Goal: Task Accomplishment & Management: Use online tool/utility

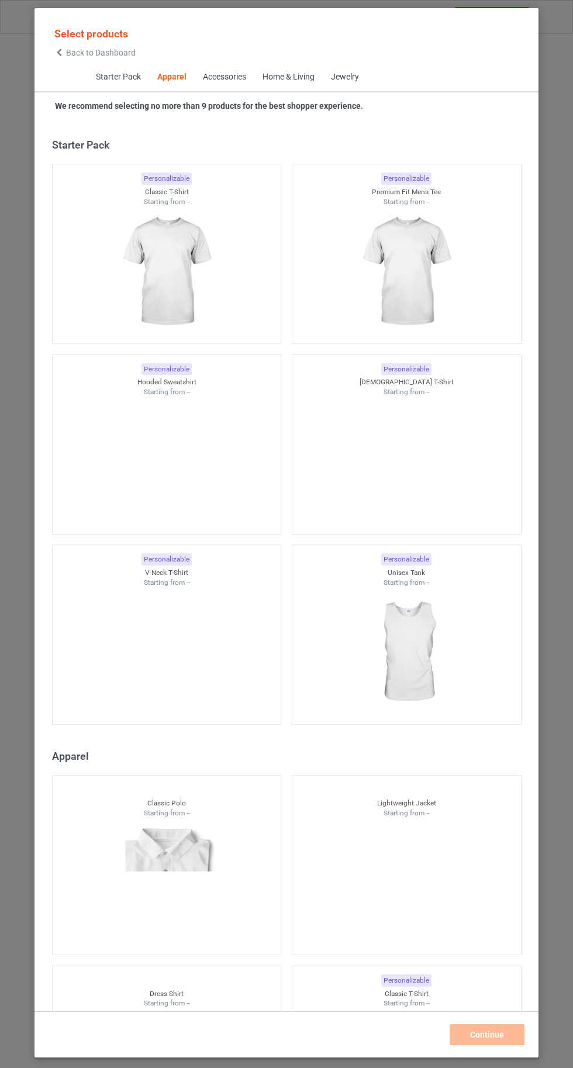
scroll to position [626, 0]
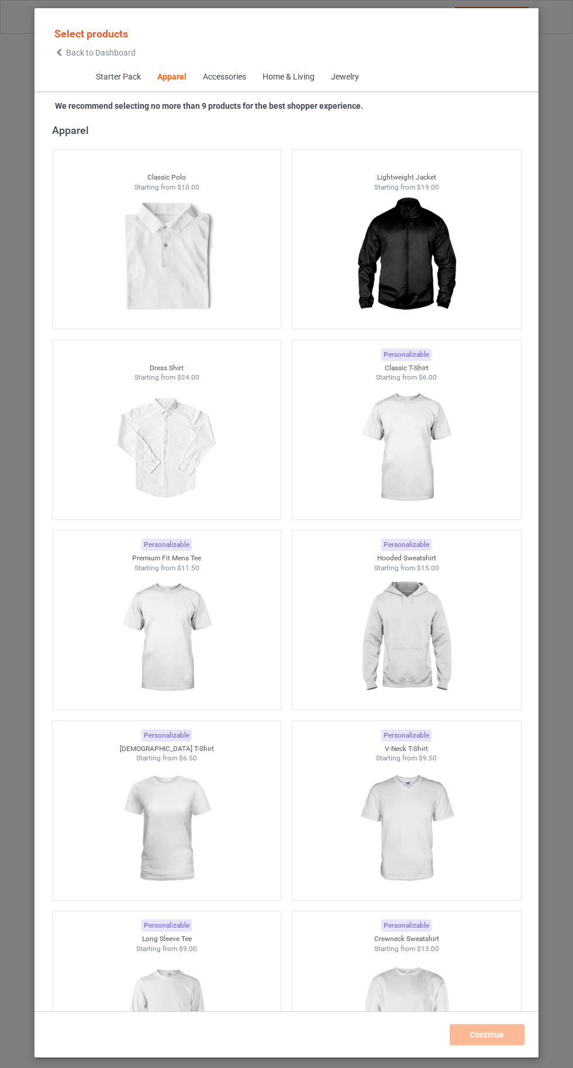
click at [421, 471] on img at bounding box center [406, 447] width 105 height 131
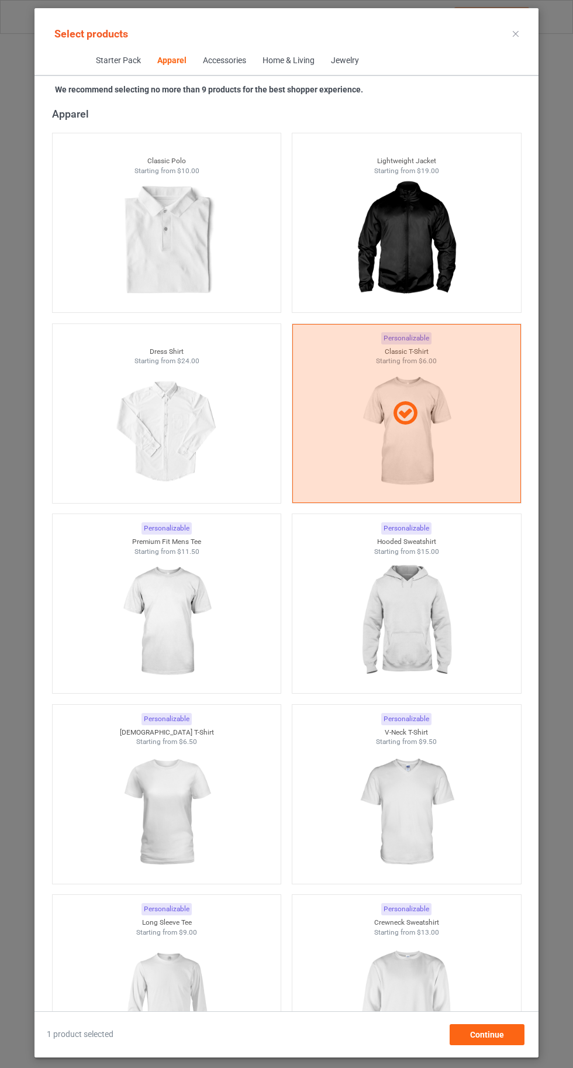
click at [428, 641] on img at bounding box center [406, 621] width 105 height 131
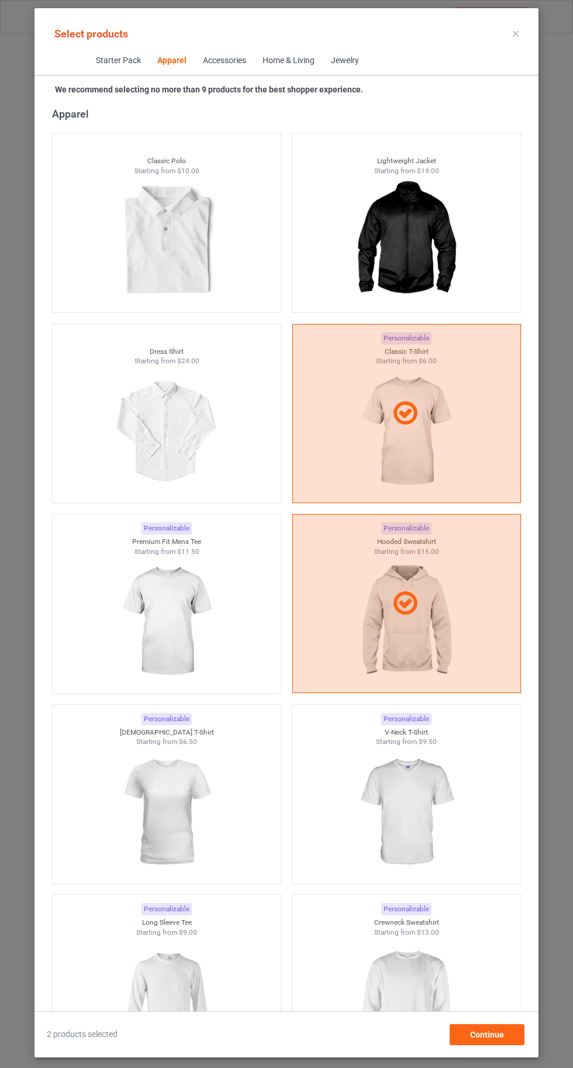
click at [433, 996] on img at bounding box center [406, 1002] width 105 height 131
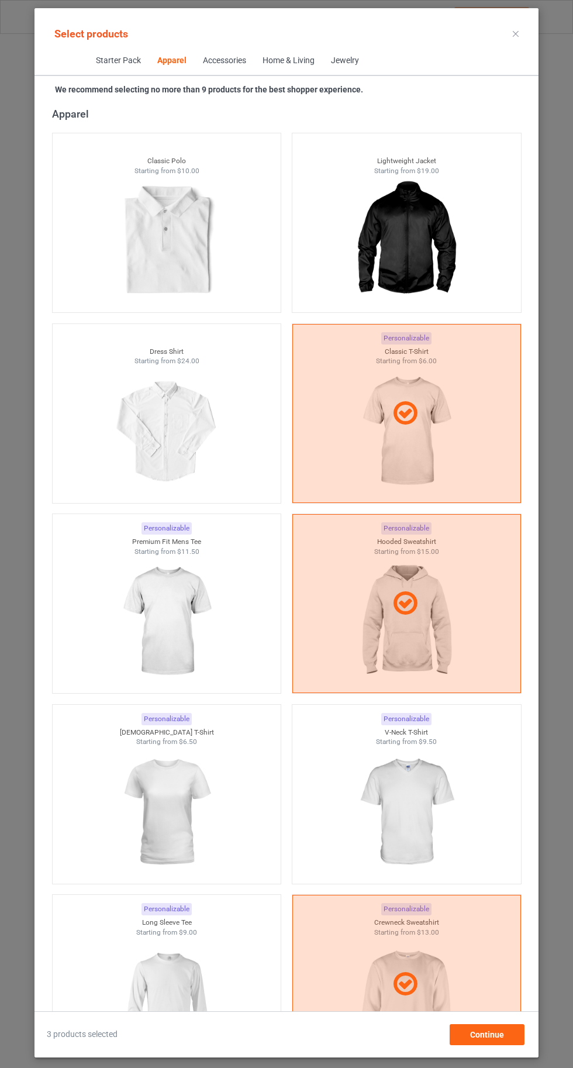
click at [175, 992] on img at bounding box center [166, 1002] width 105 height 131
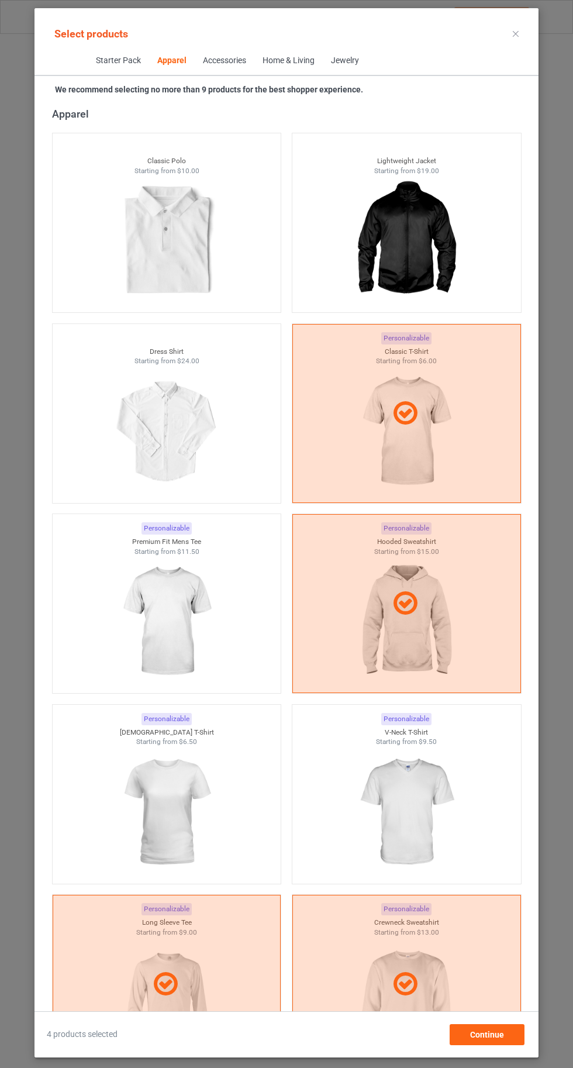
click at [417, 828] on img at bounding box center [406, 812] width 105 height 131
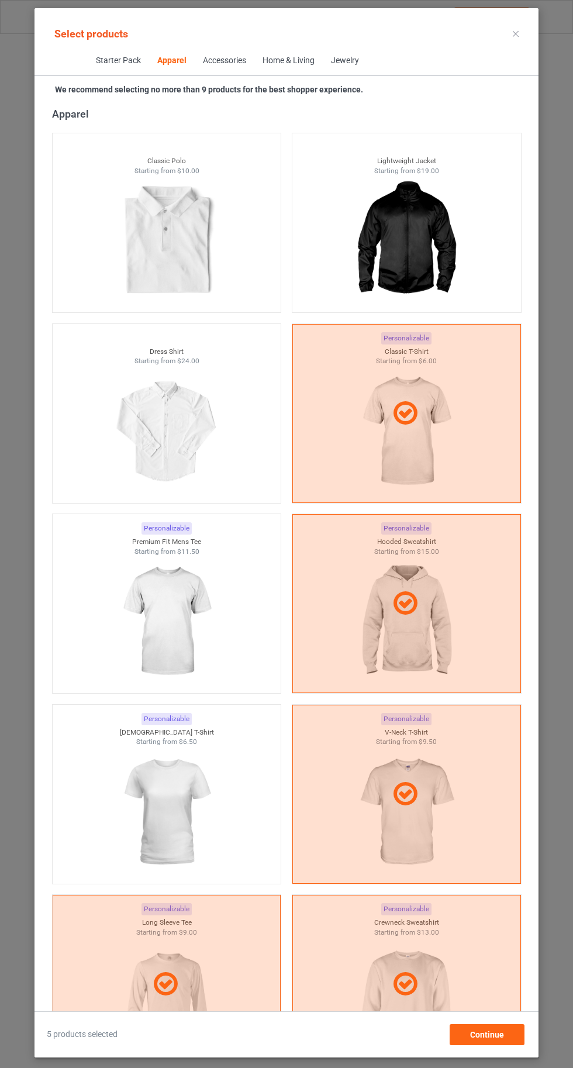
click at [183, 811] on img at bounding box center [166, 812] width 105 height 131
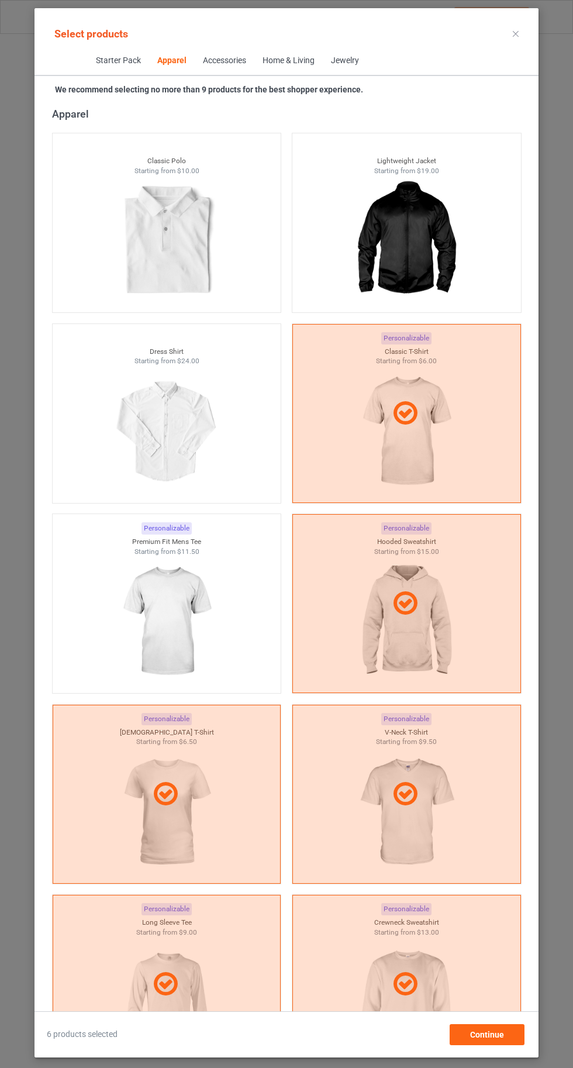
click at [160, 605] on img at bounding box center [166, 621] width 105 height 131
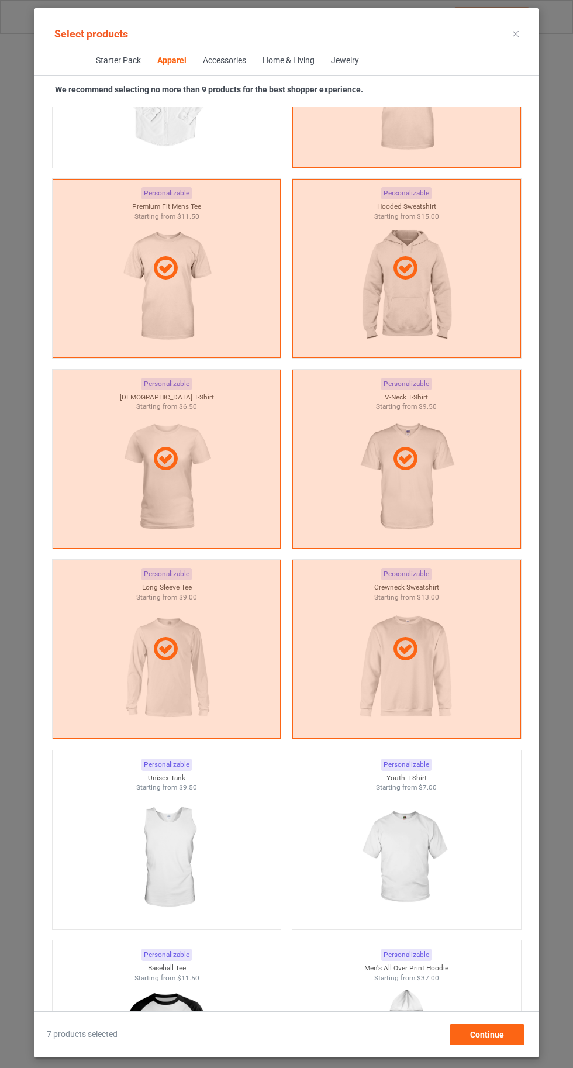
scroll to position [961, 0]
click at [414, 827] on img at bounding box center [406, 857] width 105 height 131
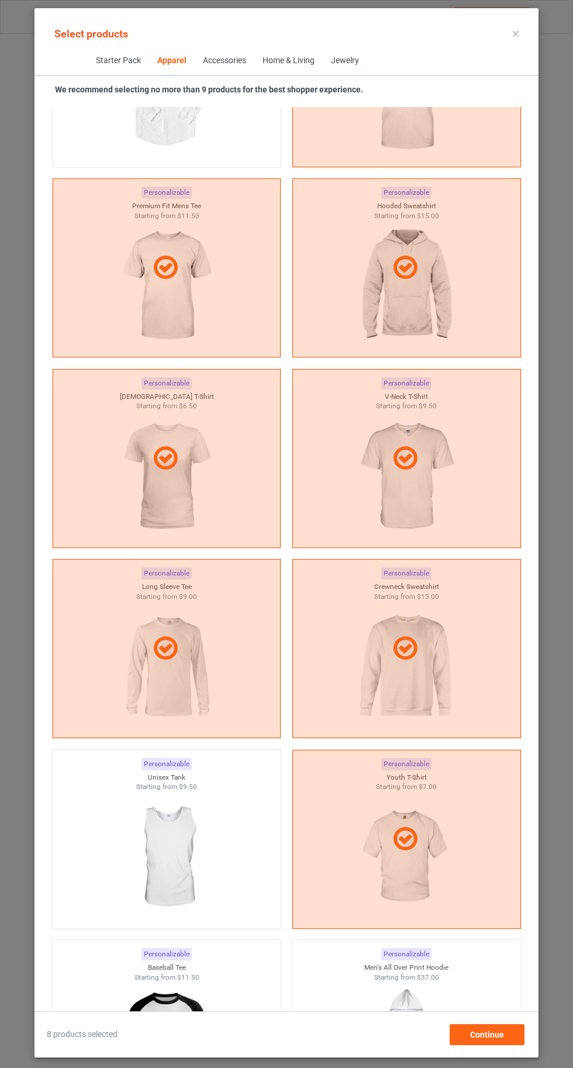
click at [516, 33] on icon at bounding box center [516, 34] width 6 height 6
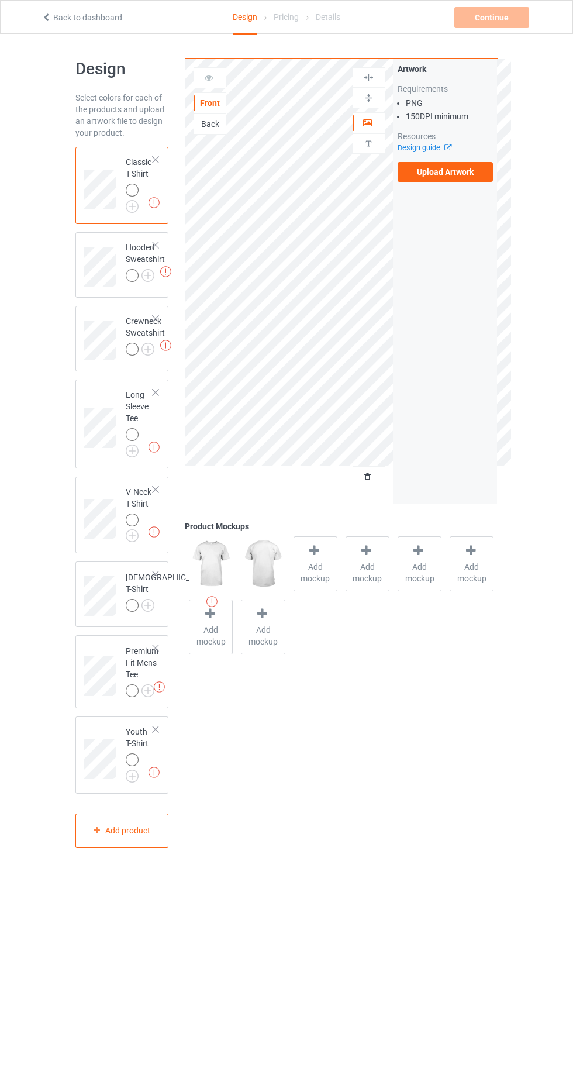
click at [0, 0] on img at bounding box center [0, 0] width 0 height 0
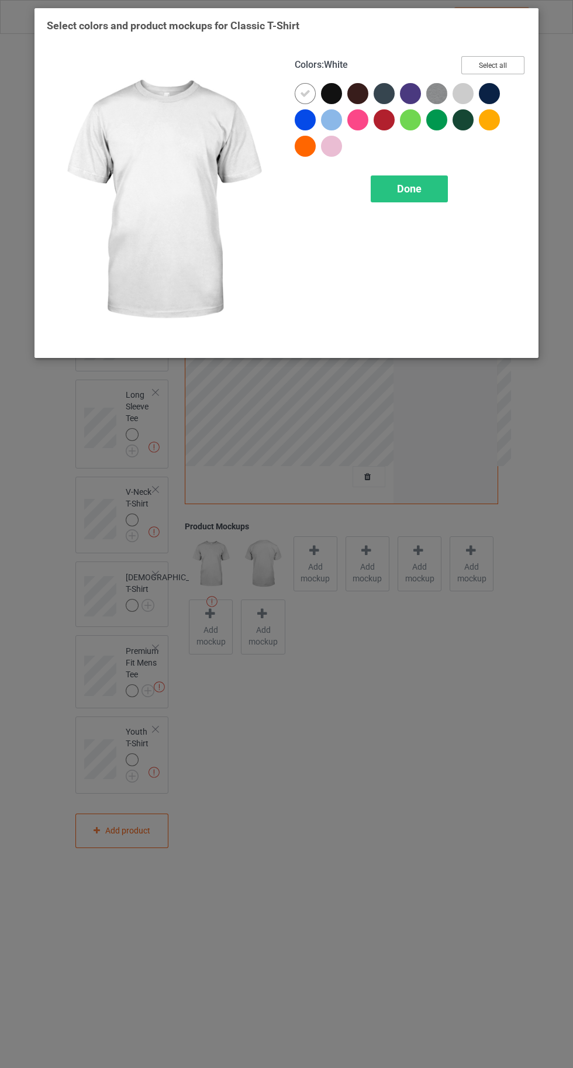
click at [499, 58] on button "Select all" at bounding box center [492, 65] width 63 height 18
click at [300, 92] on icon at bounding box center [305, 93] width 11 height 11
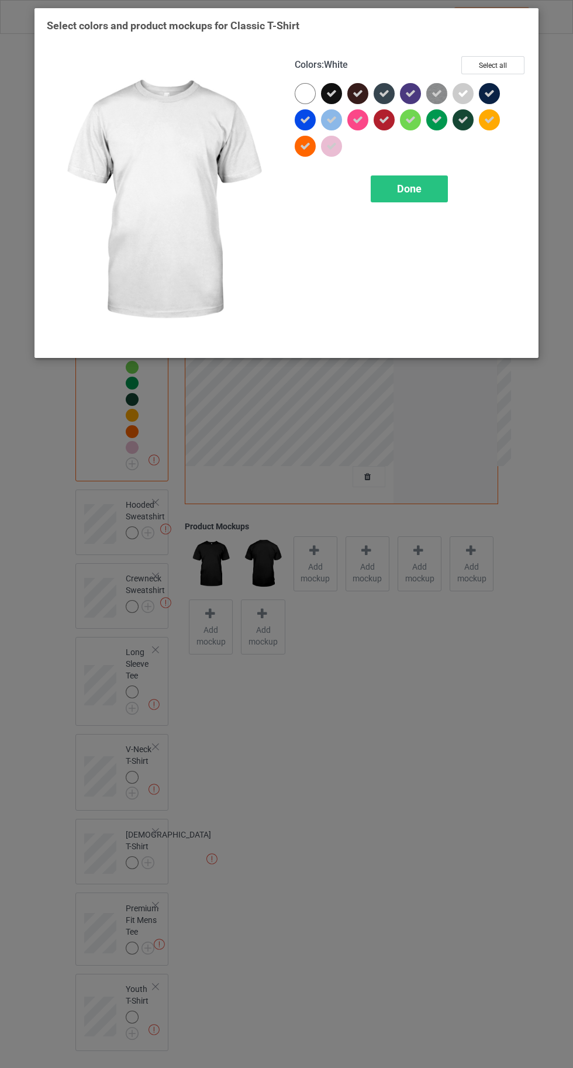
click at [409, 189] on span "Done" at bounding box center [409, 188] width 25 height 12
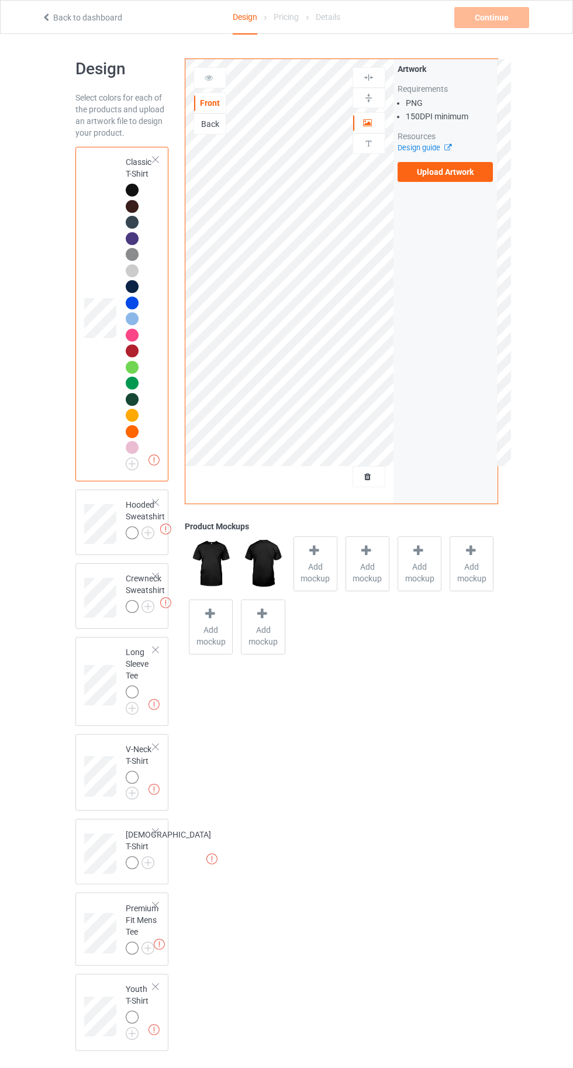
click at [0, 0] on img at bounding box center [0, 0] width 0 height 0
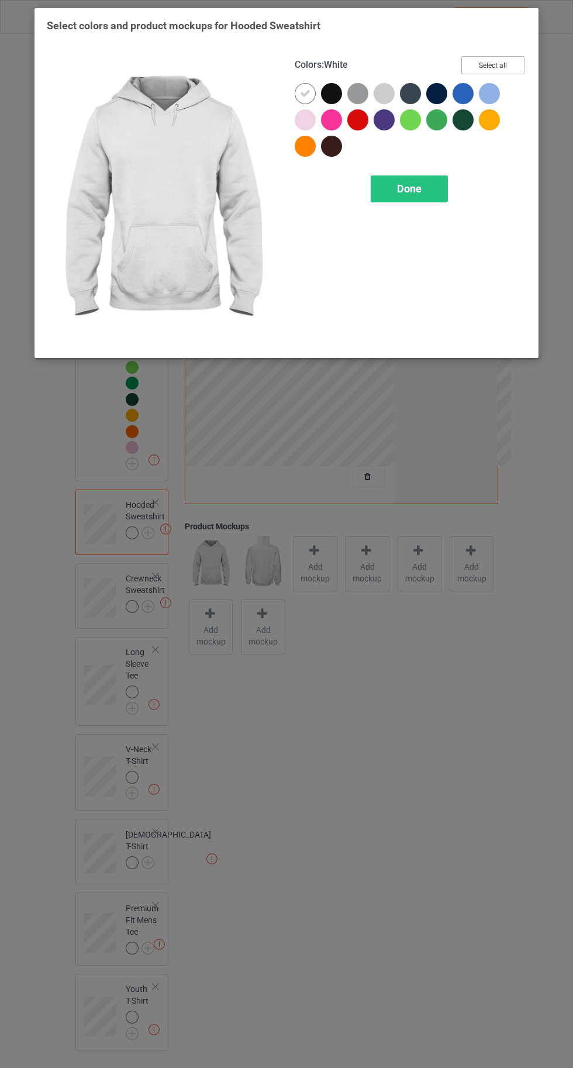
click at [489, 60] on button "Select all" at bounding box center [492, 65] width 63 height 18
click at [305, 93] on icon at bounding box center [305, 93] width 11 height 11
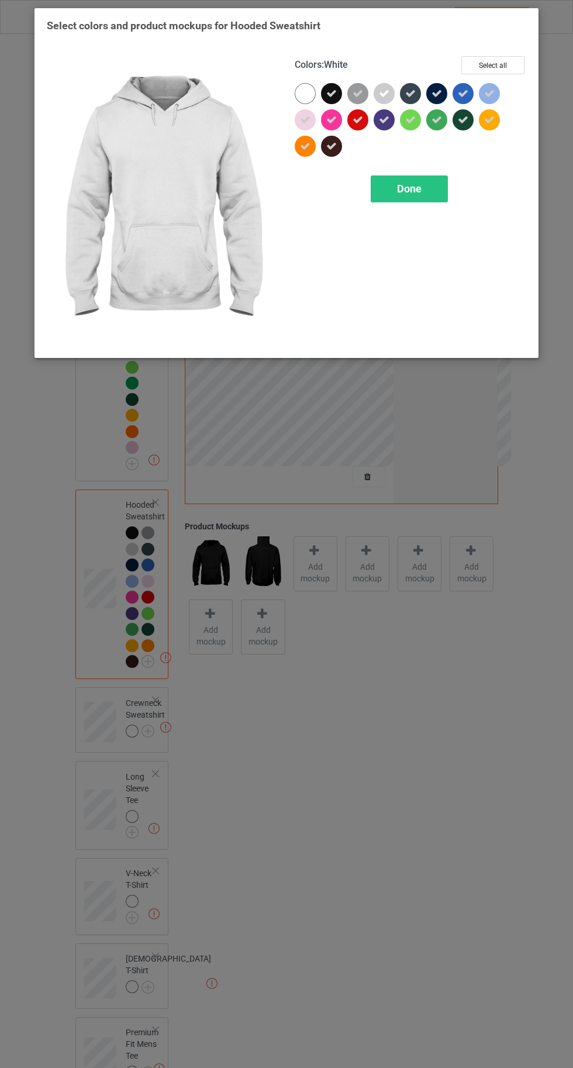
click at [392, 196] on div "Done" at bounding box center [409, 188] width 77 height 27
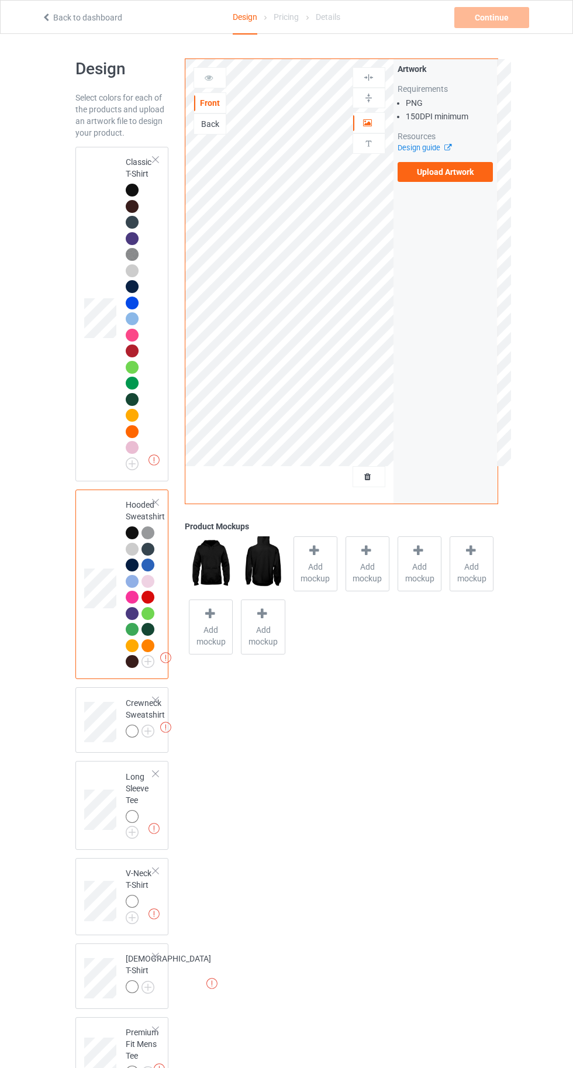
scroll to position [114, 0]
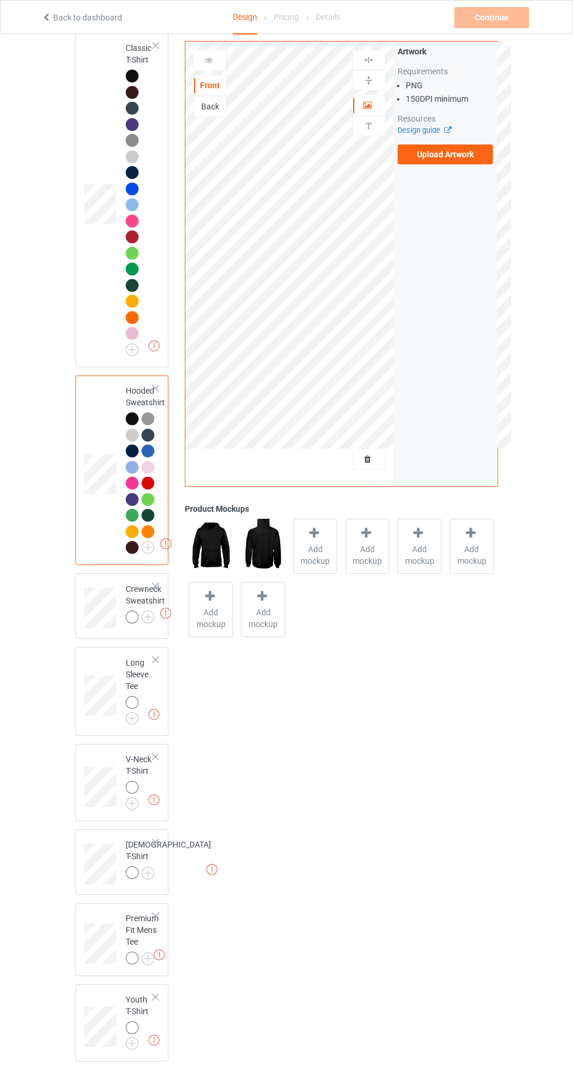
click at [0, 0] on img at bounding box center [0, 0] width 0 height 0
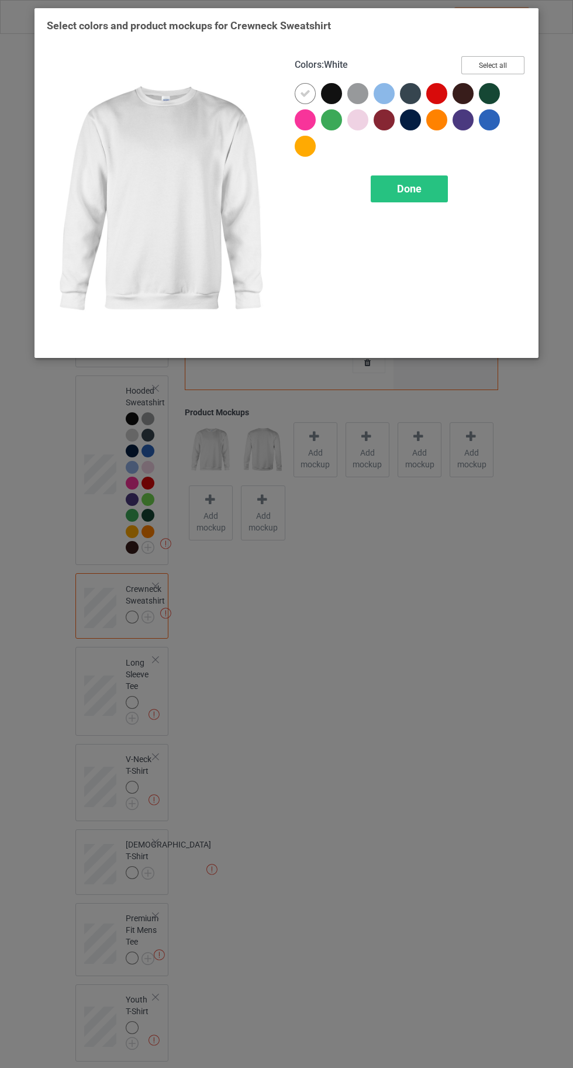
click at [472, 64] on button "Select all" at bounding box center [492, 65] width 63 height 18
click at [298, 94] on div at bounding box center [305, 93] width 21 height 21
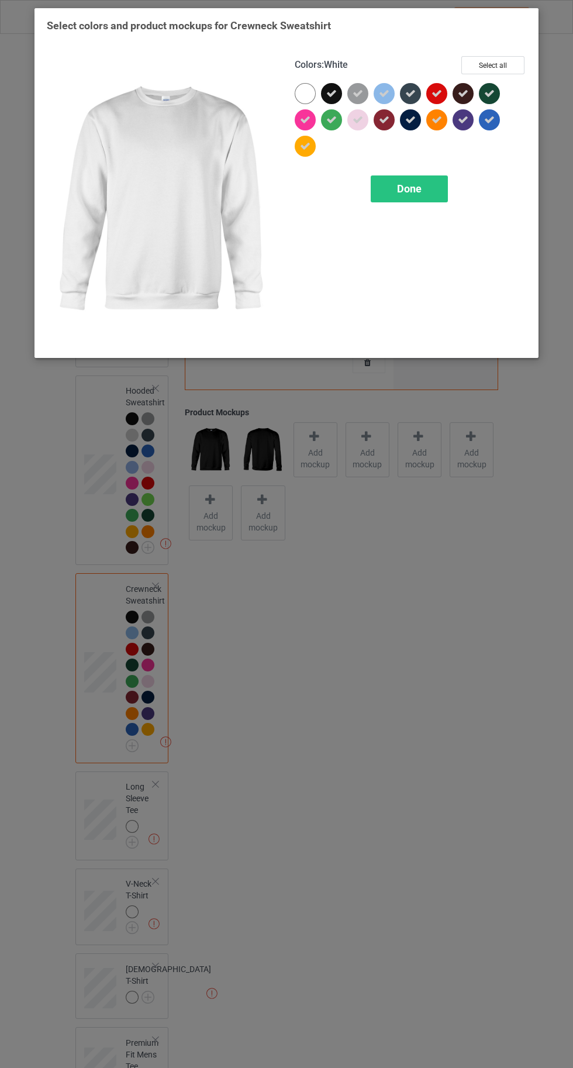
click at [434, 188] on div "Done" at bounding box center [409, 188] width 77 height 27
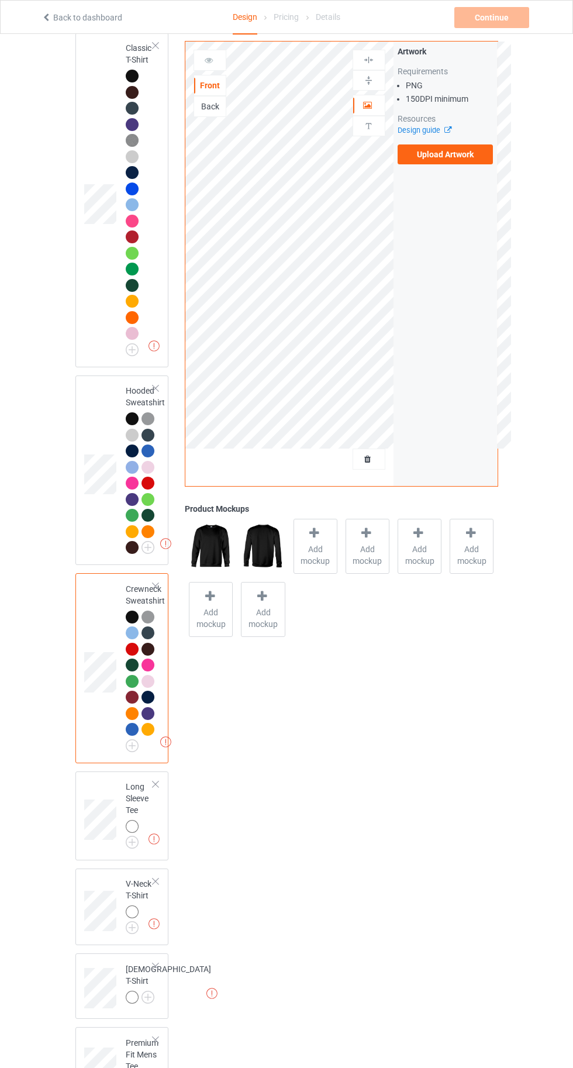
scroll to position [239, 0]
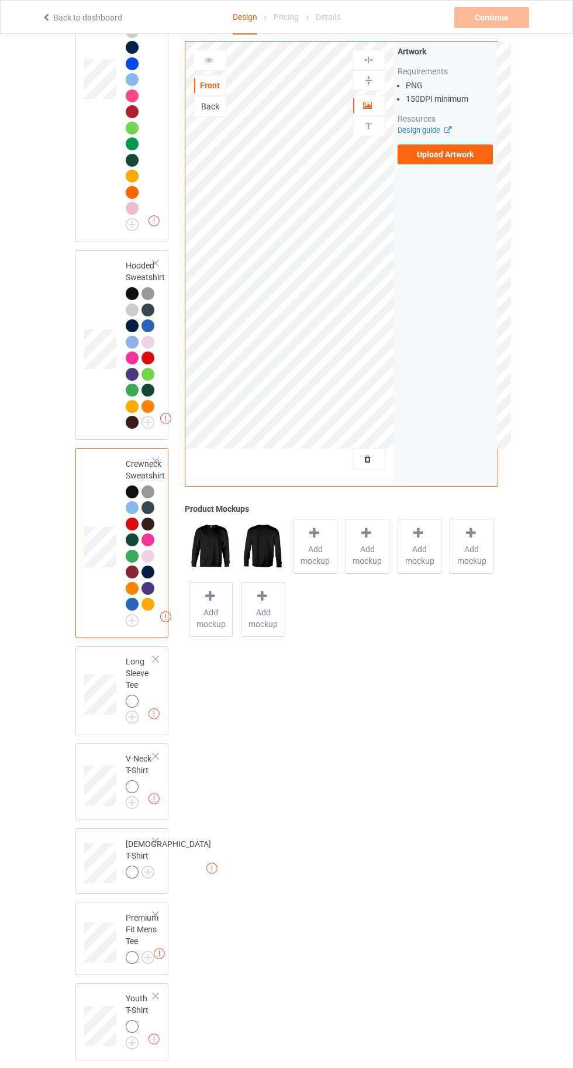
click at [0, 0] on img at bounding box center [0, 0] width 0 height 0
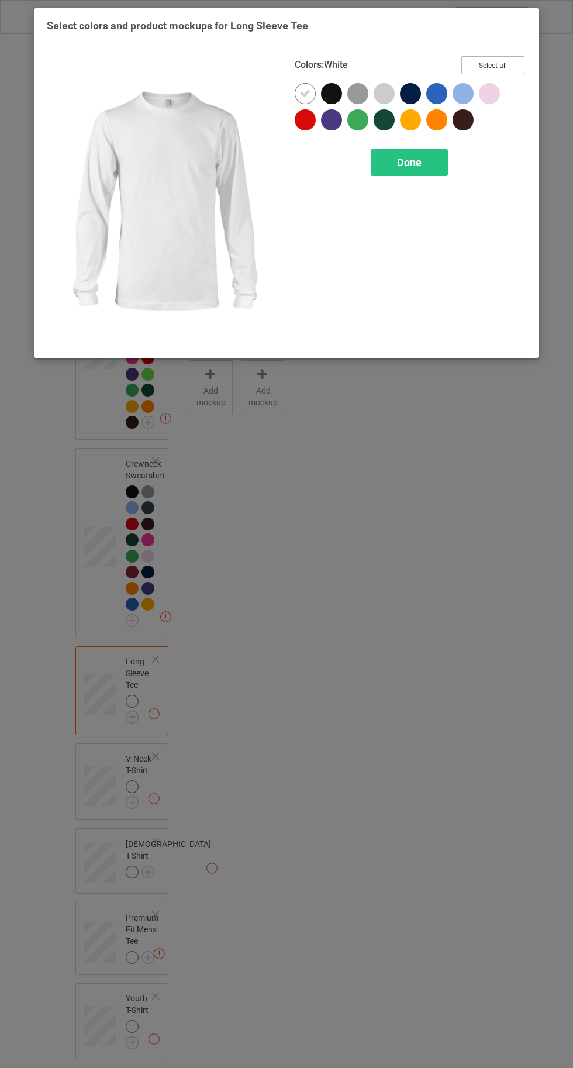
click at [490, 62] on button "Select all" at bounding box center [492, 65] width 63 height 18
click at [295, 93] on div at bounding box center [305, 93] width 21 height 21
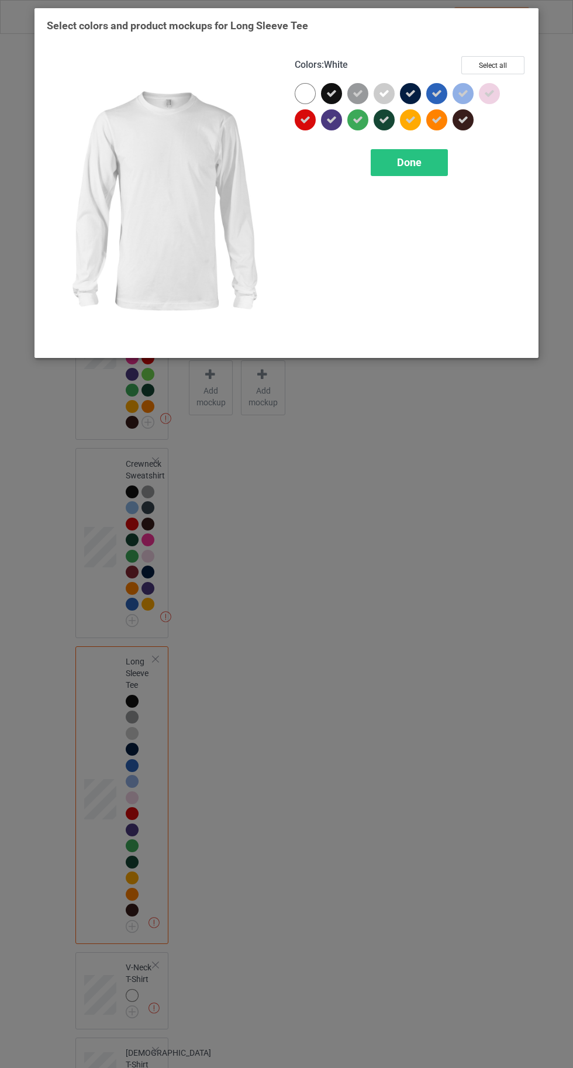
click at [413, 163] on span "Done" at bounding box center [409, 162] width 25 height 12
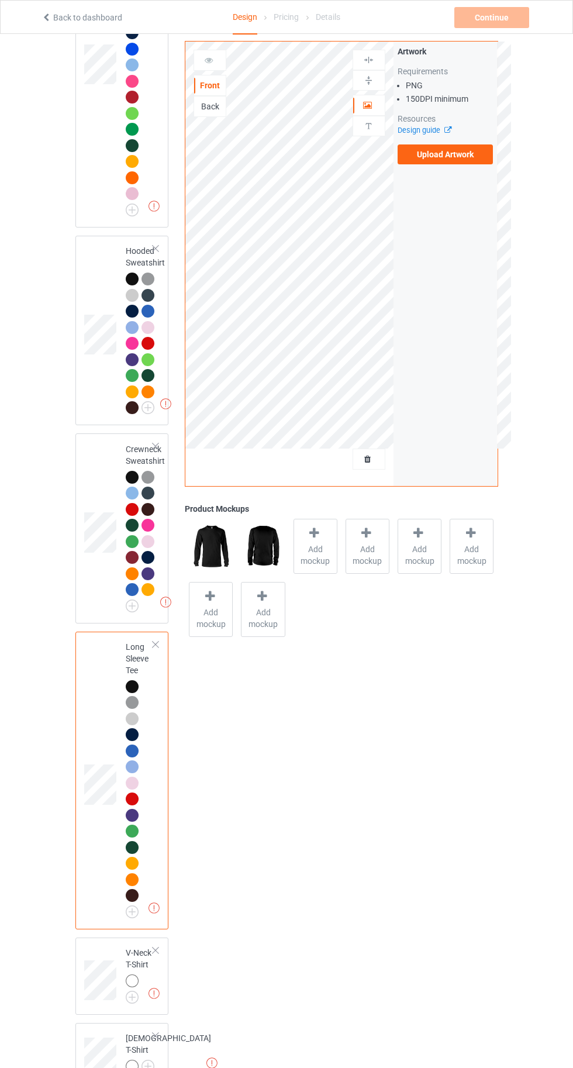
scroll to position [448, 0]
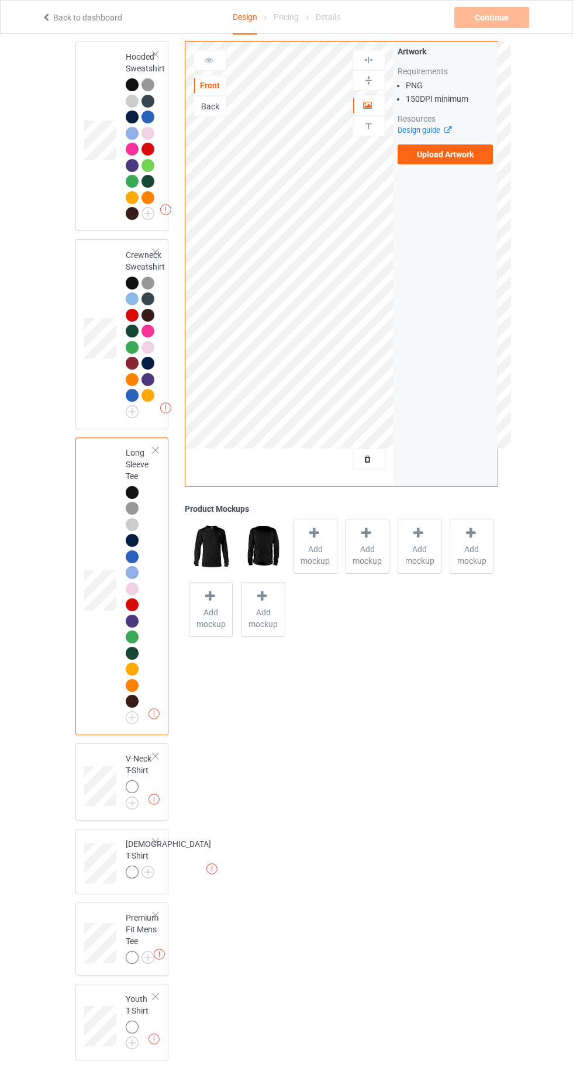
click at [0, 0] on img at bounding box center [0, 0] width 0 height 0
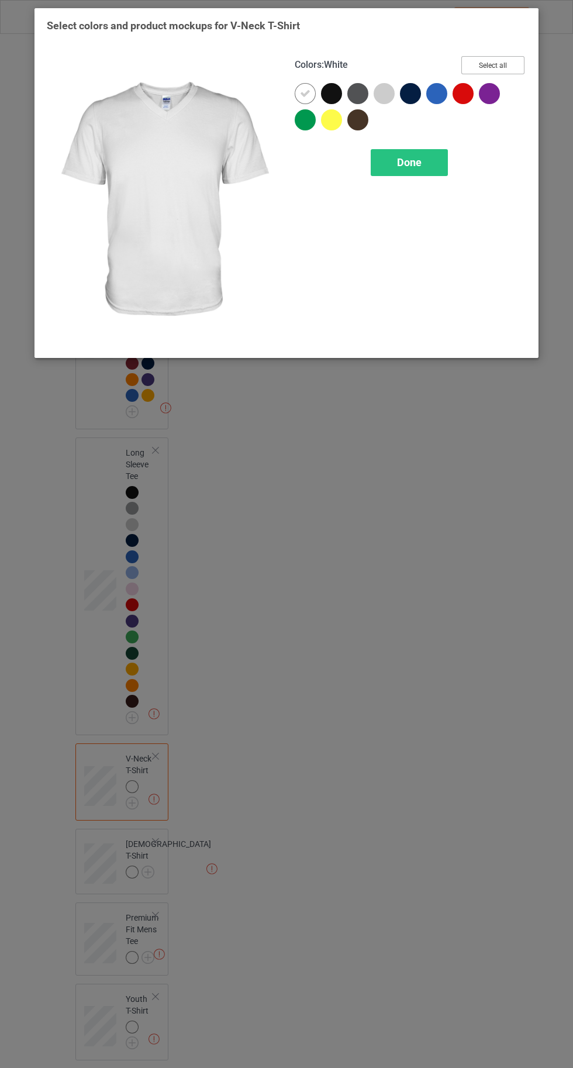
click at [492, 65] on button "Select all" at bounding box center [492, 65] width 63 height 18
click at [295, 90] on div at bounding box center [305, 93] width 21 height 21
click at [406, 165] on span "Done" at bounding box center [409, 162] width 25 height 12
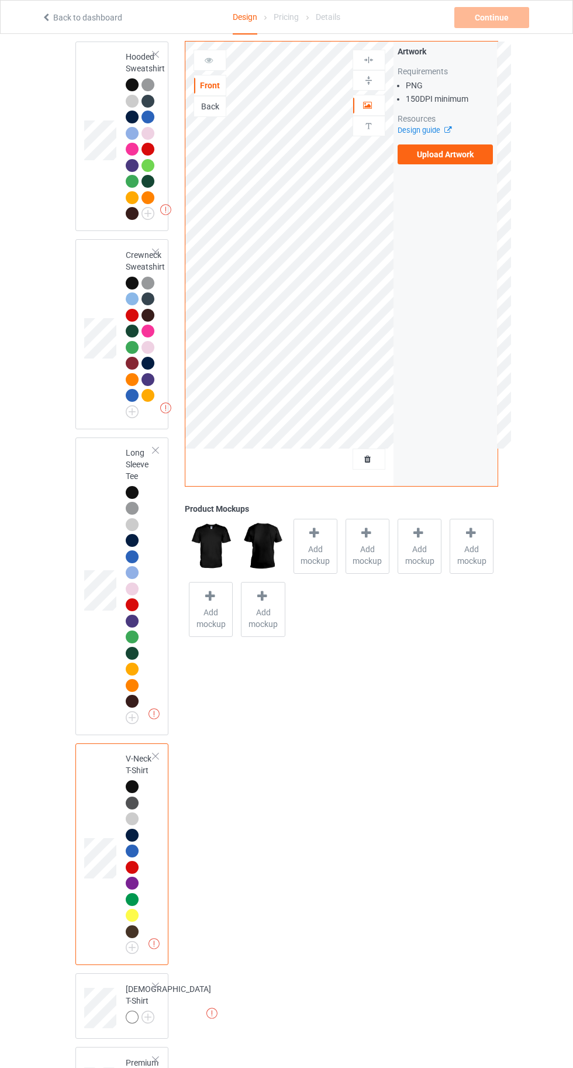
scroll to position [593, 0]
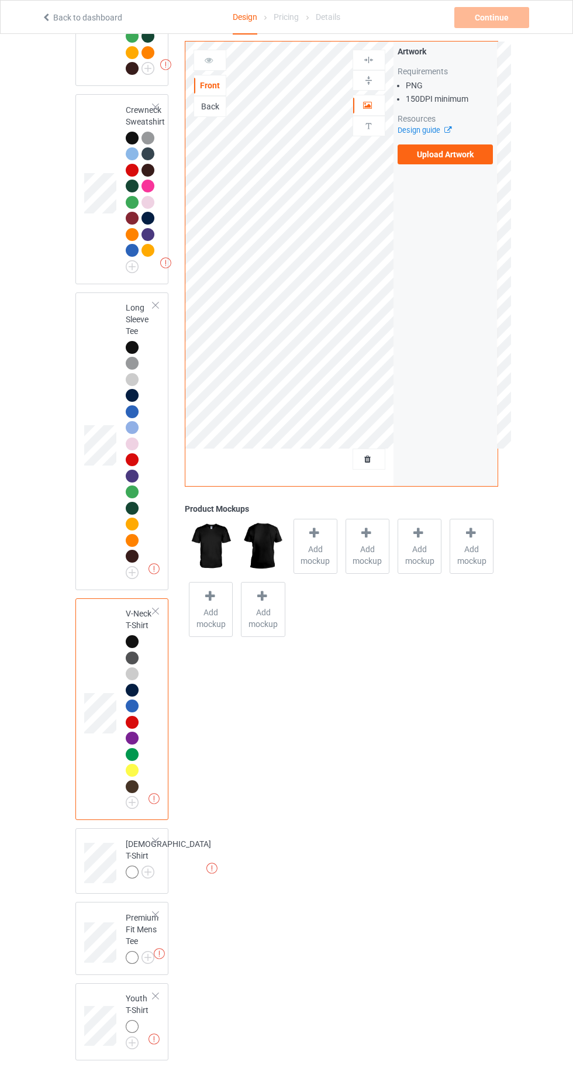
click at [0, 0] on img at bounding box center [0, 0] width 0 height 0
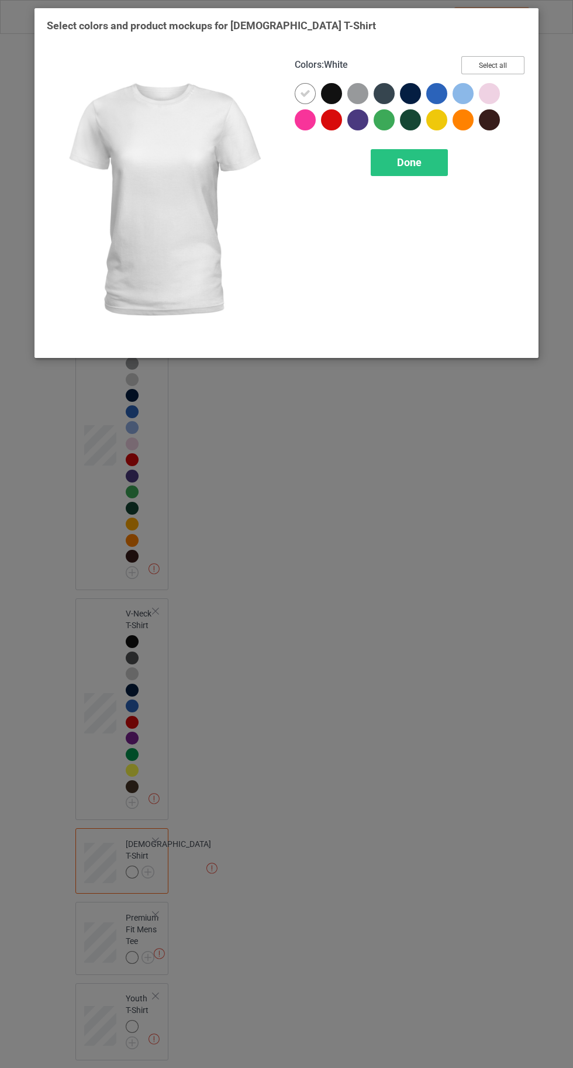
click at [485, 63] on button "Select all" at bounding box center [492, 65] width 63 height 18
click at [296, 88] on div at bounding box center [305, 93] width 21 height 21
click at [428, 168] on div "Done" at bounding box center [409, 162] width 77 height 27
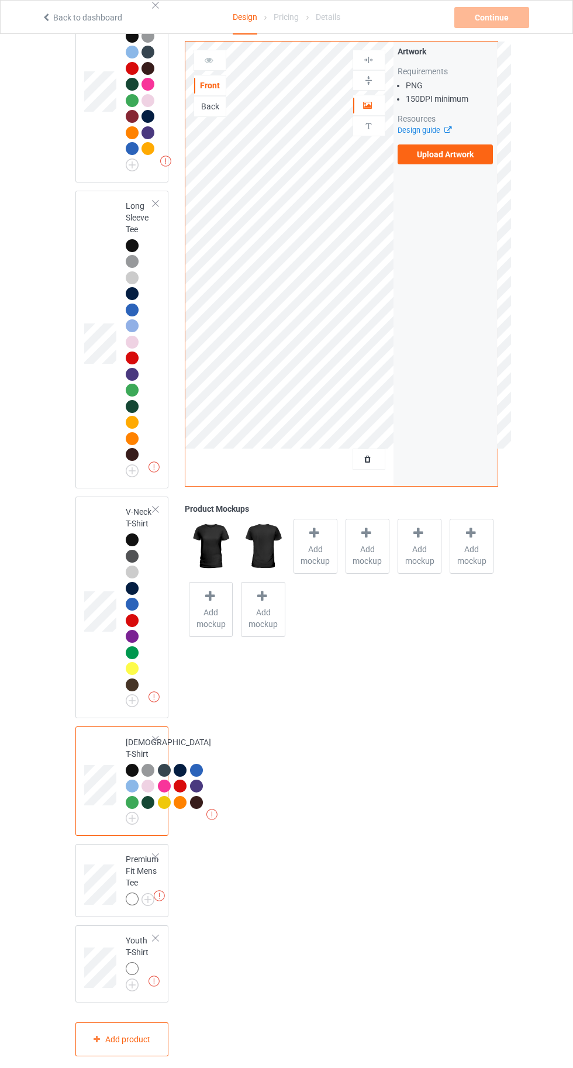
scroll to position [818, 0]
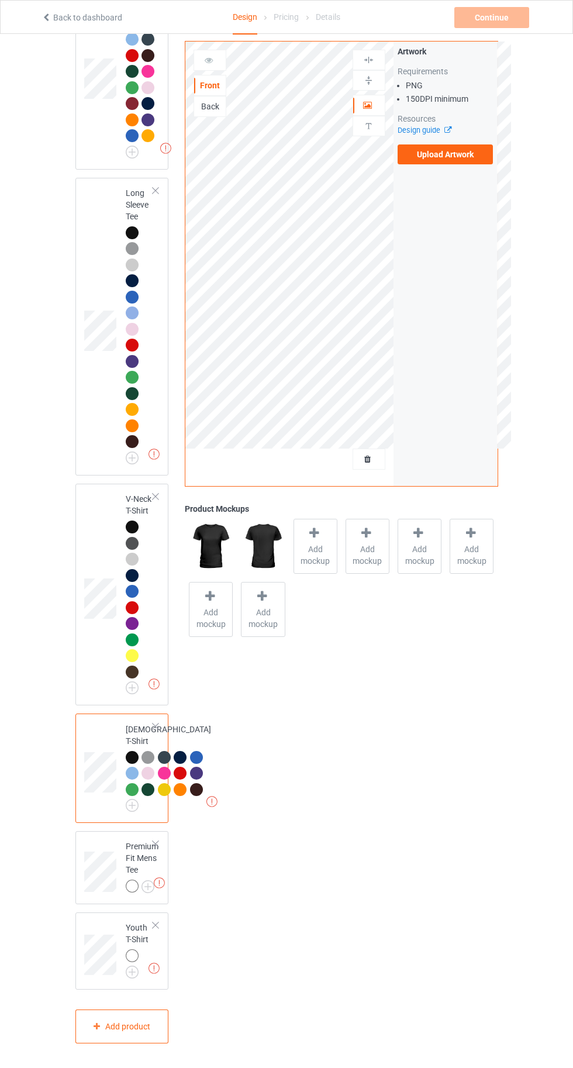
click at [0, 0] on img at bounding box center [0, 0] width 0 height 0
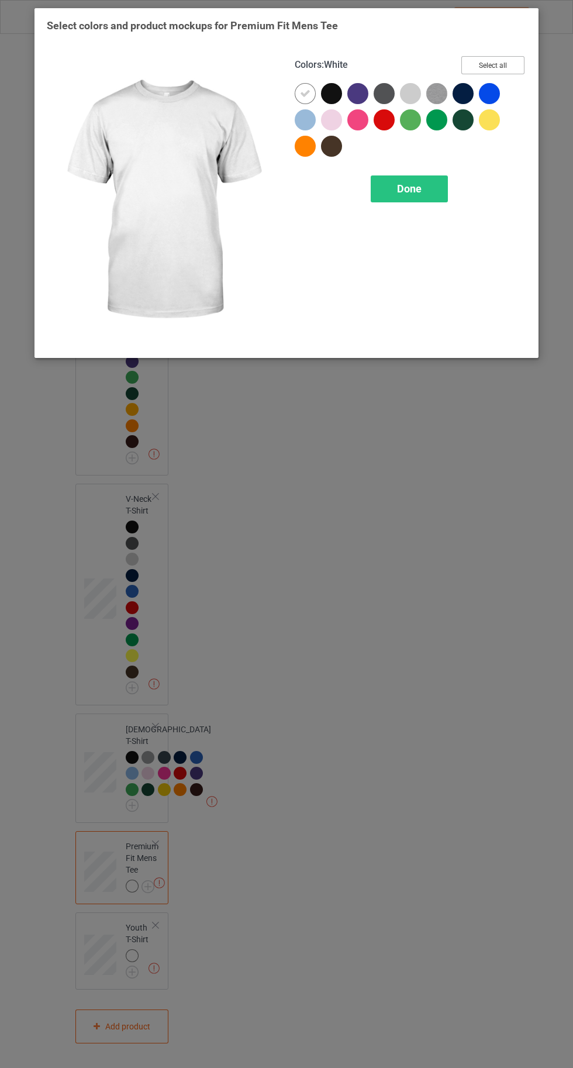
click at [491, 59] on button "Select all" at bounding box center [492, 65] width 63 height 18
click at [305, 93] on icon at bounding box center [305, 93] width 11 height 11
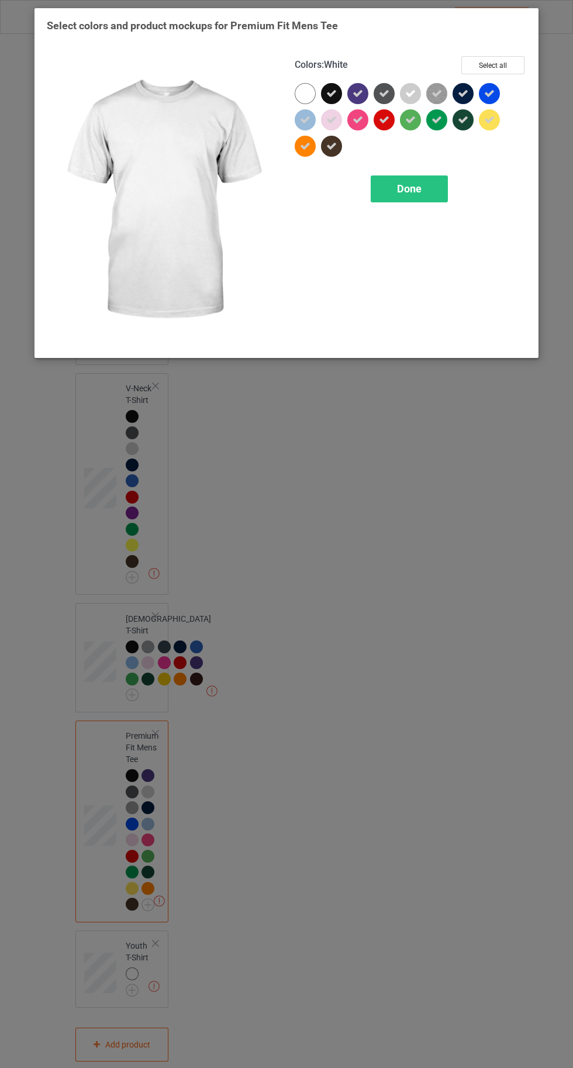
click at [420, 196] on div "Done" at bounding box center [409, 188] width 77 height 27
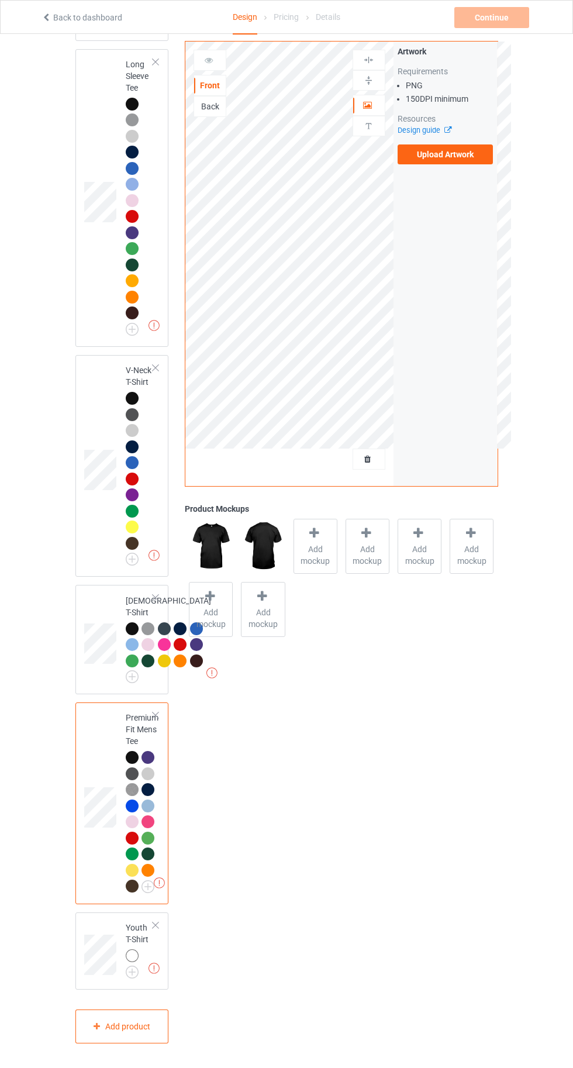
scroll to position [947, 0]
click at [0, 0] on img at bounding box center [0, 0] width 0 height 0
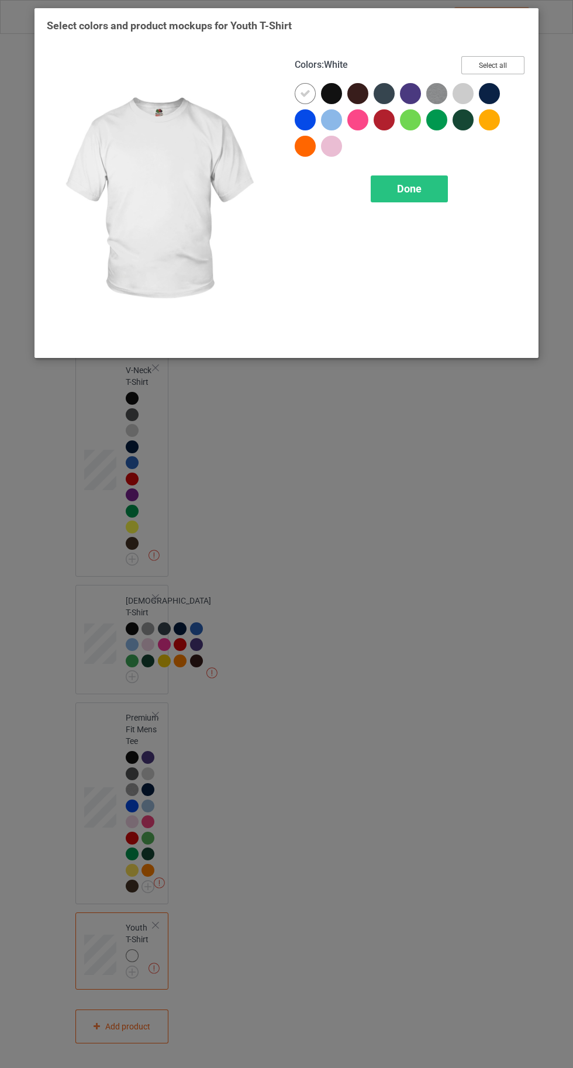
click at [487, 68] on button "Select all" at bounding box center [492, 65] width 63 height 18
click at [300, 93] on icon at bounding box center [305, 93] width 11 height 11
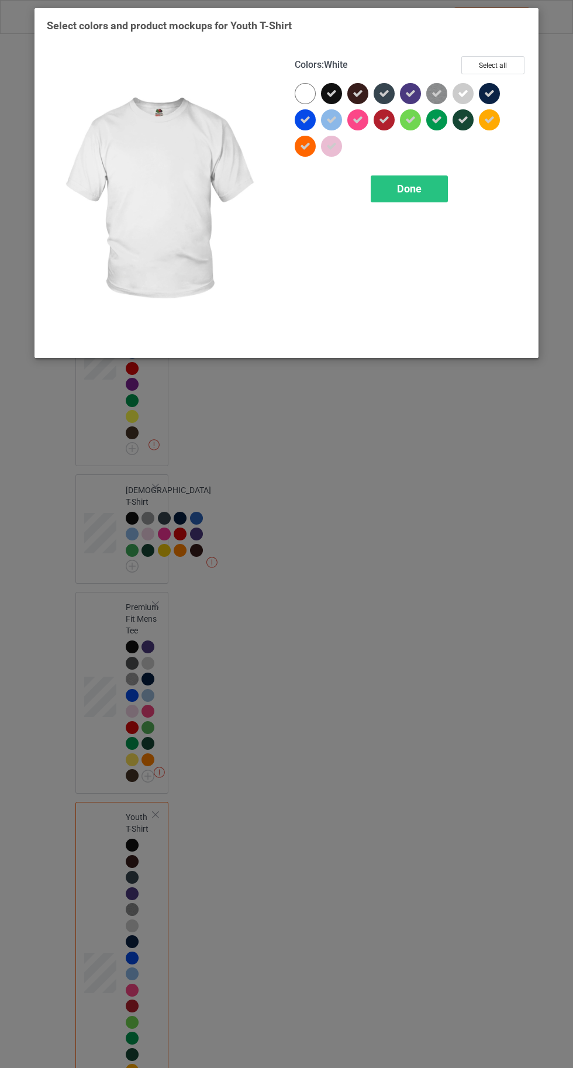
click at [406, 229] on div "Colors : White Select all Done" at bounding box center [410, 201] width 248 height 306
click at [392, 191] on div "Done" at bounding box center [409, 188] width 77 height 27
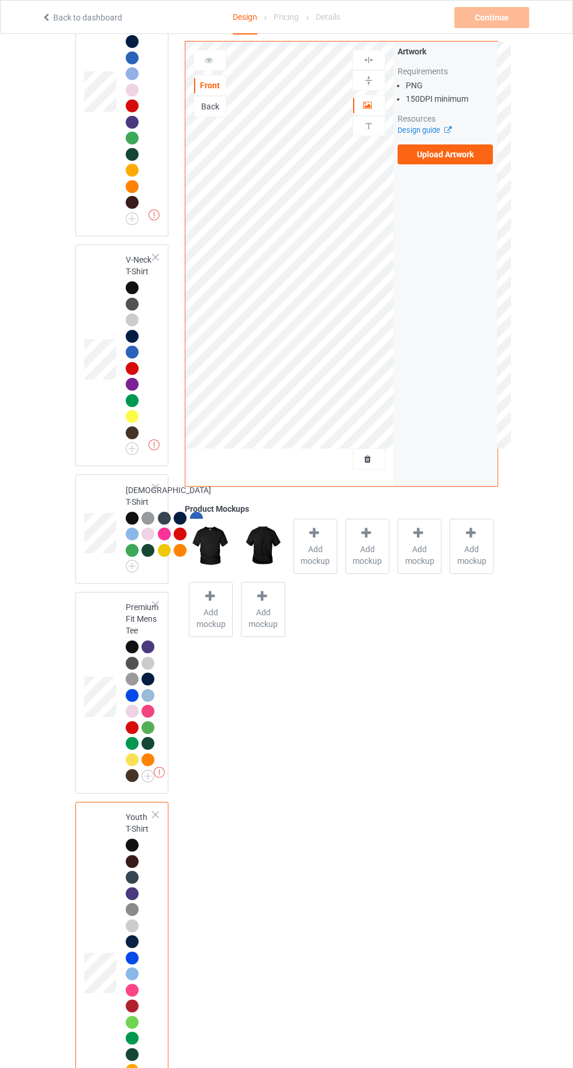
click at [436, 154] on label "Upload Artwork" at bounding box center [446, 154] width 96 height 20
click at [0, 0] on input "Upload Artwork" at bounding box center [0, 0] width 0 height 0
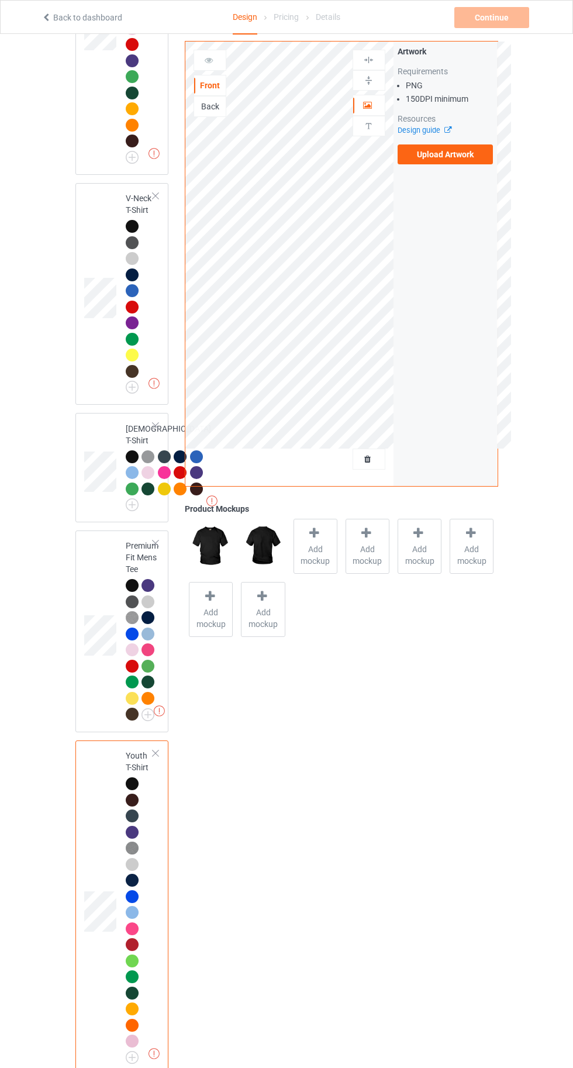
scroll to position [1028, 0]
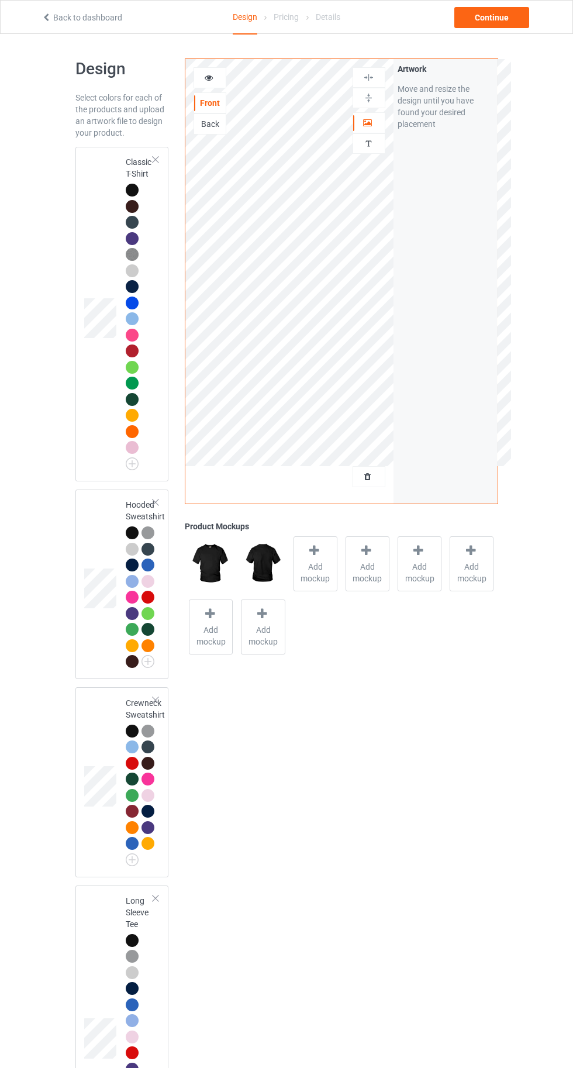
click at [96, 179] on td at bounding box center [101, 313] width 35 height 325
click at [330, 563] on span "Add mockup" at bounding box center [315, 572] width 43 height 23
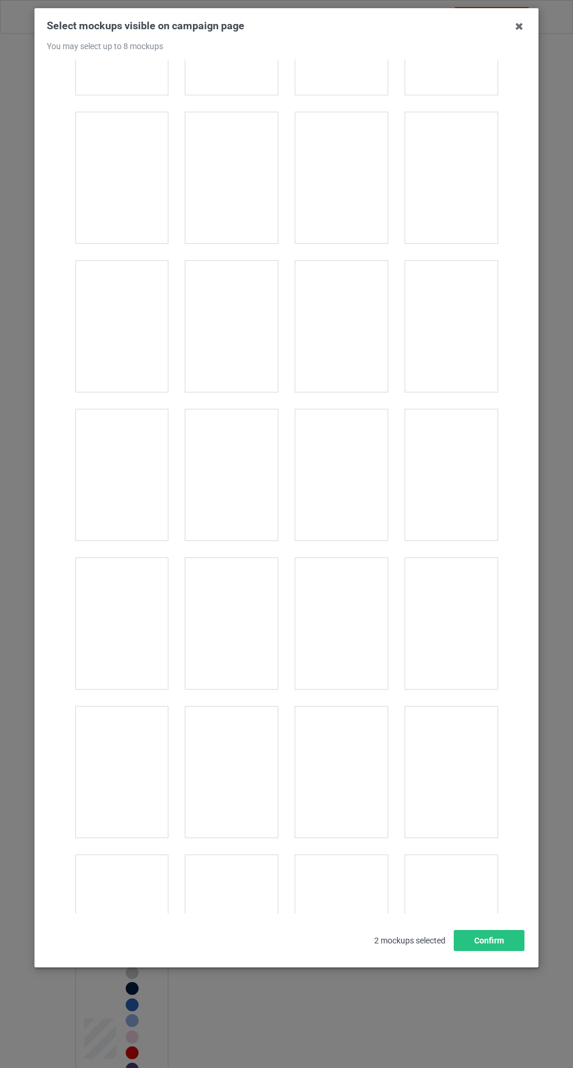
scroll to position [16121, 0]
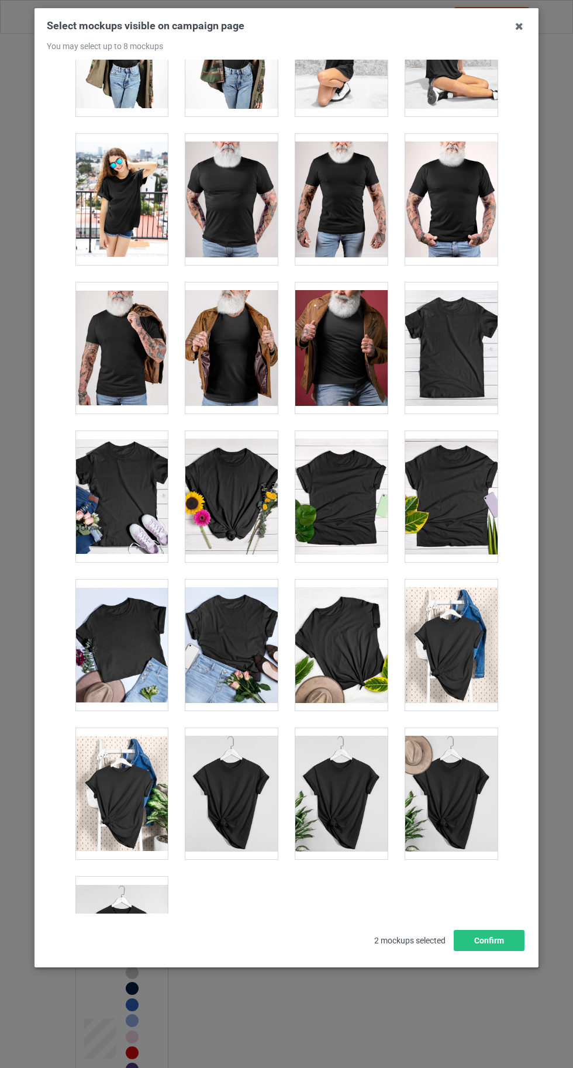
click at [248, 770] on div at bounding box center [231, 793] width 92 height 131
click at [119, 885] on div at bounding box center [121, 941] width 92 height 131
click at [508, 951] on button "Confirm" at bounding box center [489, 940] width 71 height 21
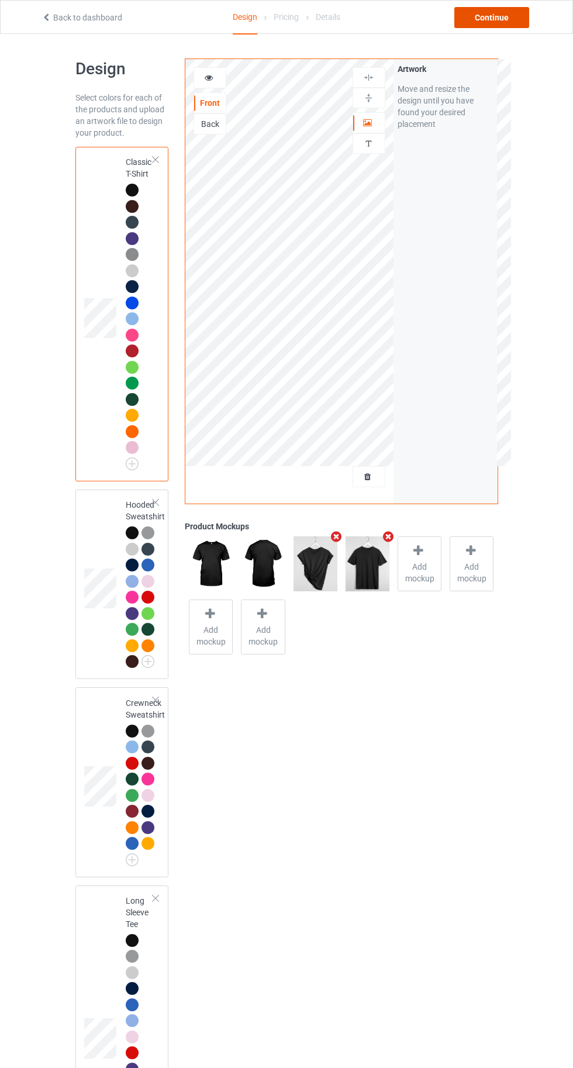
click at [490, 22] on div "Continue" at bounding box center [491, 17] width 75 height 21
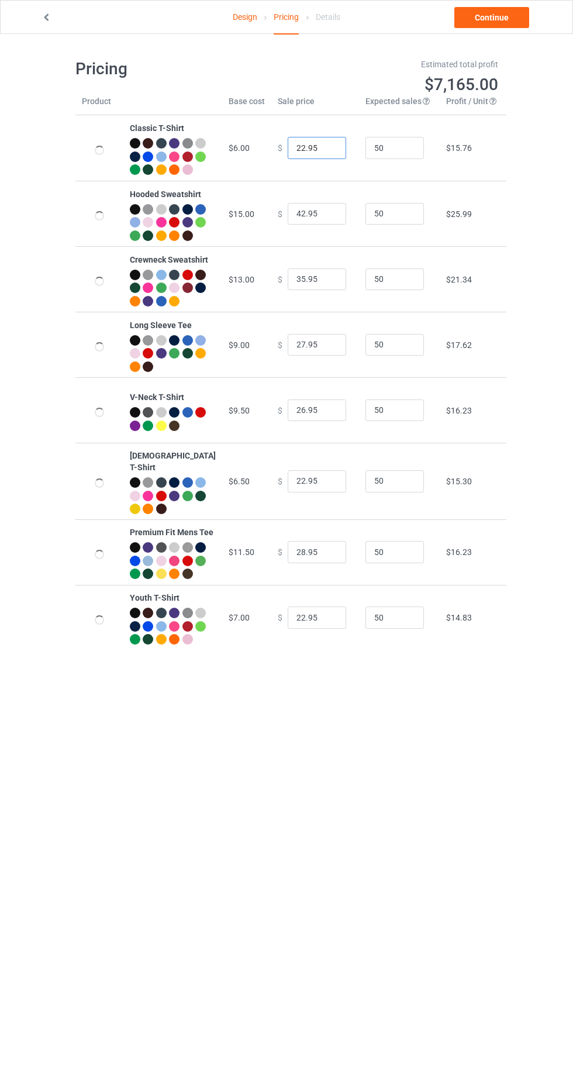
click at [288, 153] on input "22.95" at bounding box center [317, 148] width 58 height 22
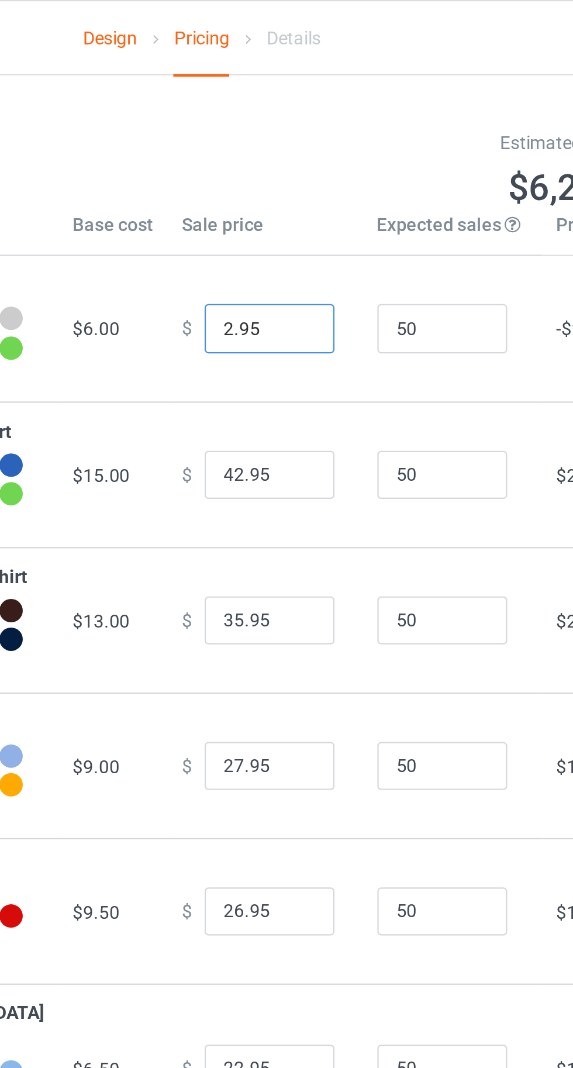
type input "20.95"
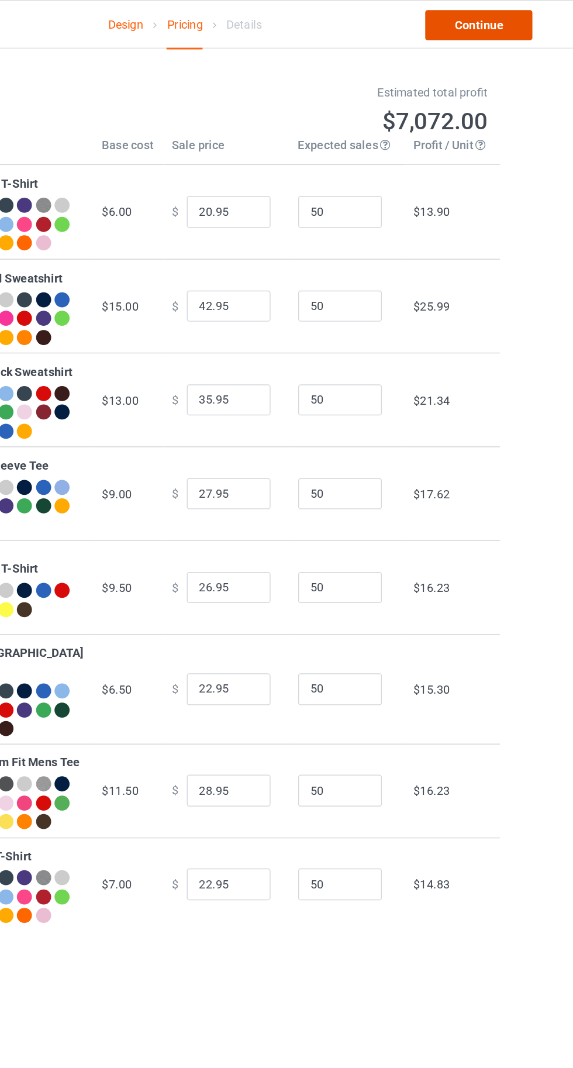
click at [489, 19] on link "Continue" at bounding box center [491, 17] width 75 height 21
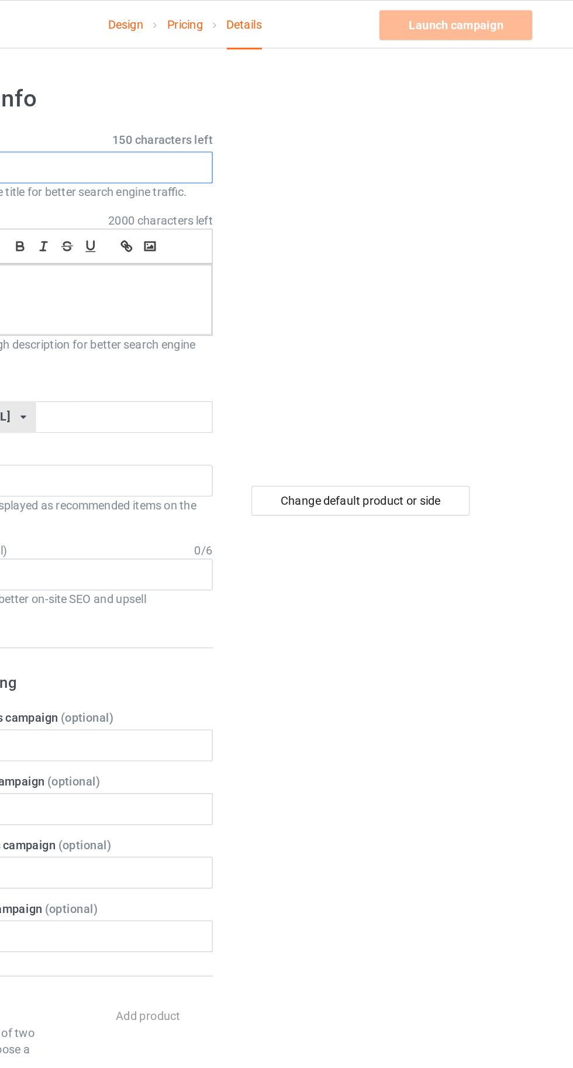
click at [196, 119] on input "text" at bounding box center [190, 117] width 230 height 22
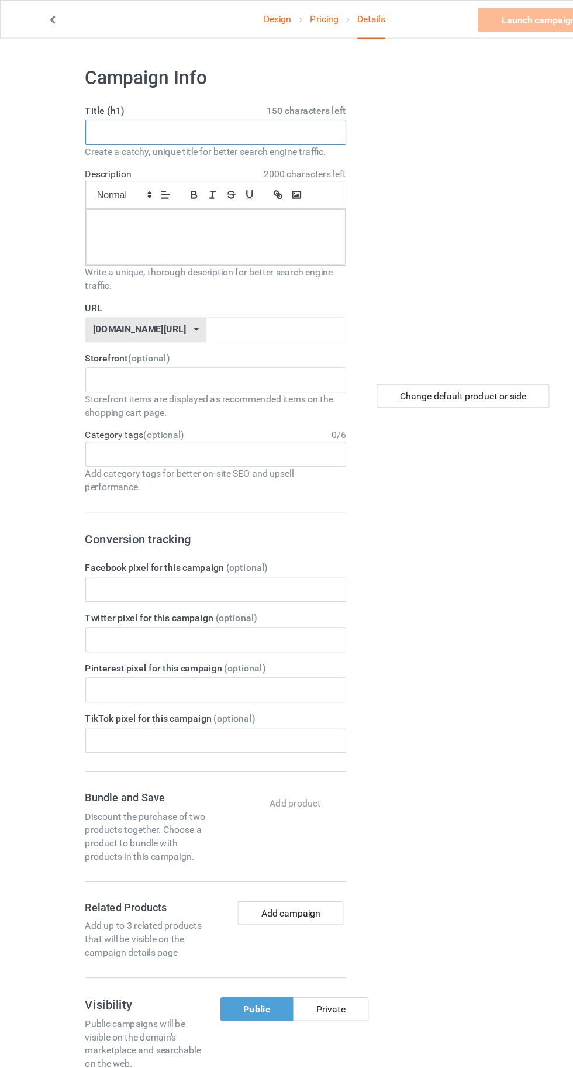
type input "N"
type input "V"
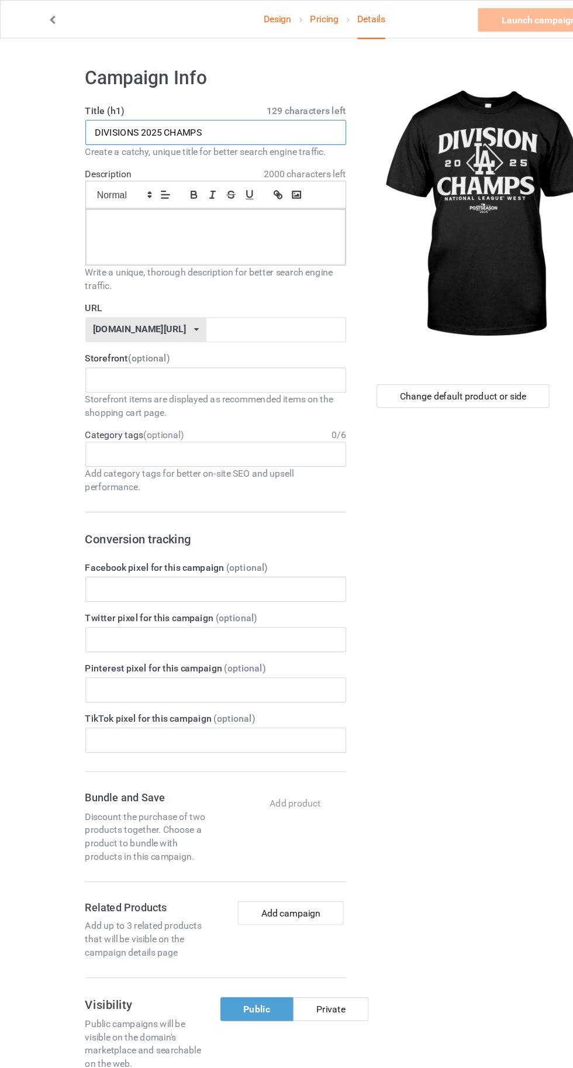
type input "DIVISIONS 2025 CHAMPS"
click at [111, 222] on div at bounding box center [190, 209] width 229 height 49
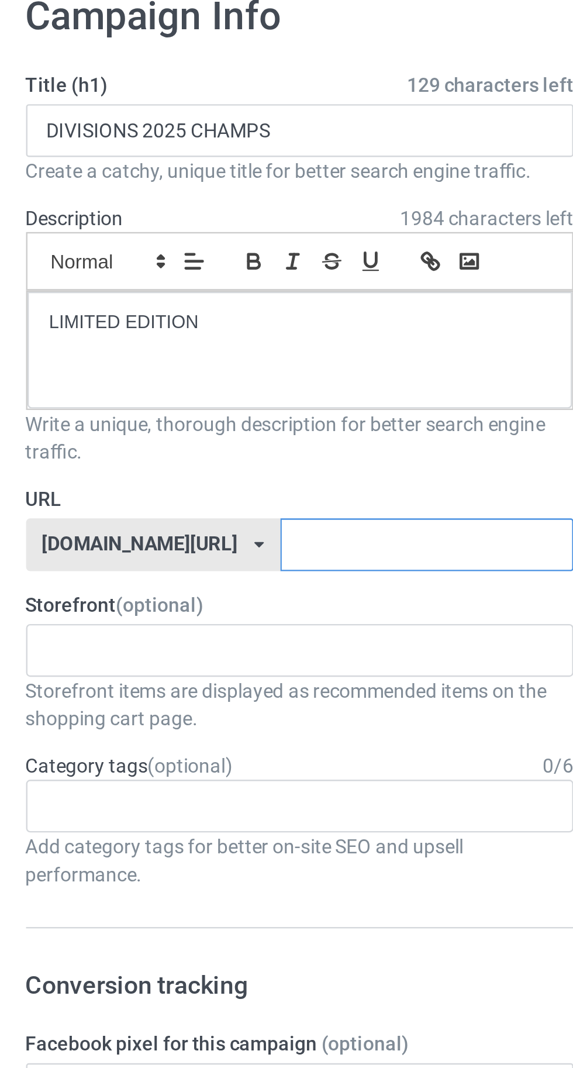
click at [258, 291] on input "text" at bounding box center [243, 291] width 123 height 22
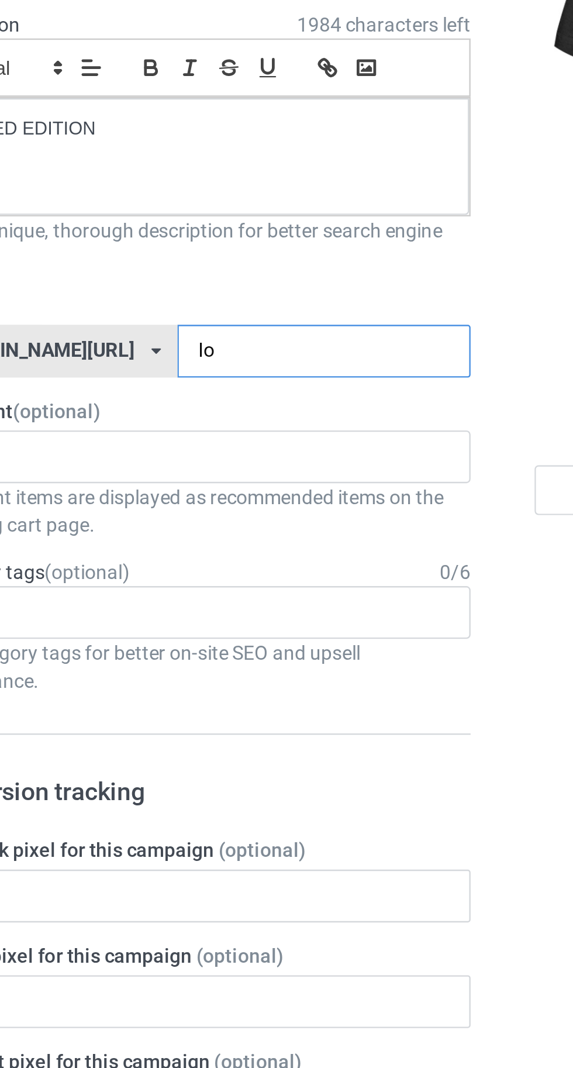
type input "Ioa"
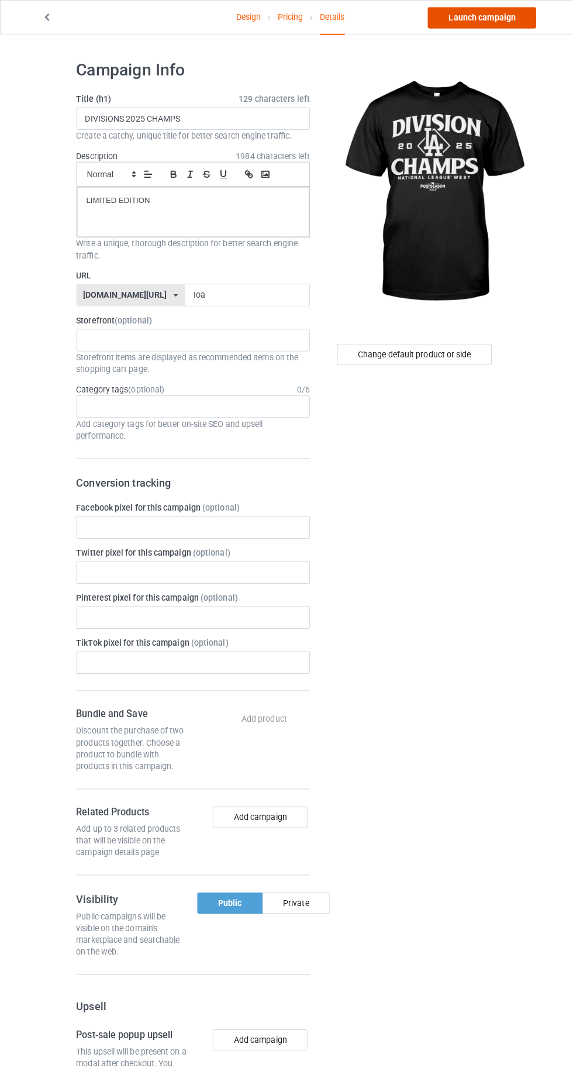
click at [457, 17] on link "Launch campaign" at bounding box center [475, 17] width 107 height 21
